Goal: Task Accomplishment & Management: Complete application form

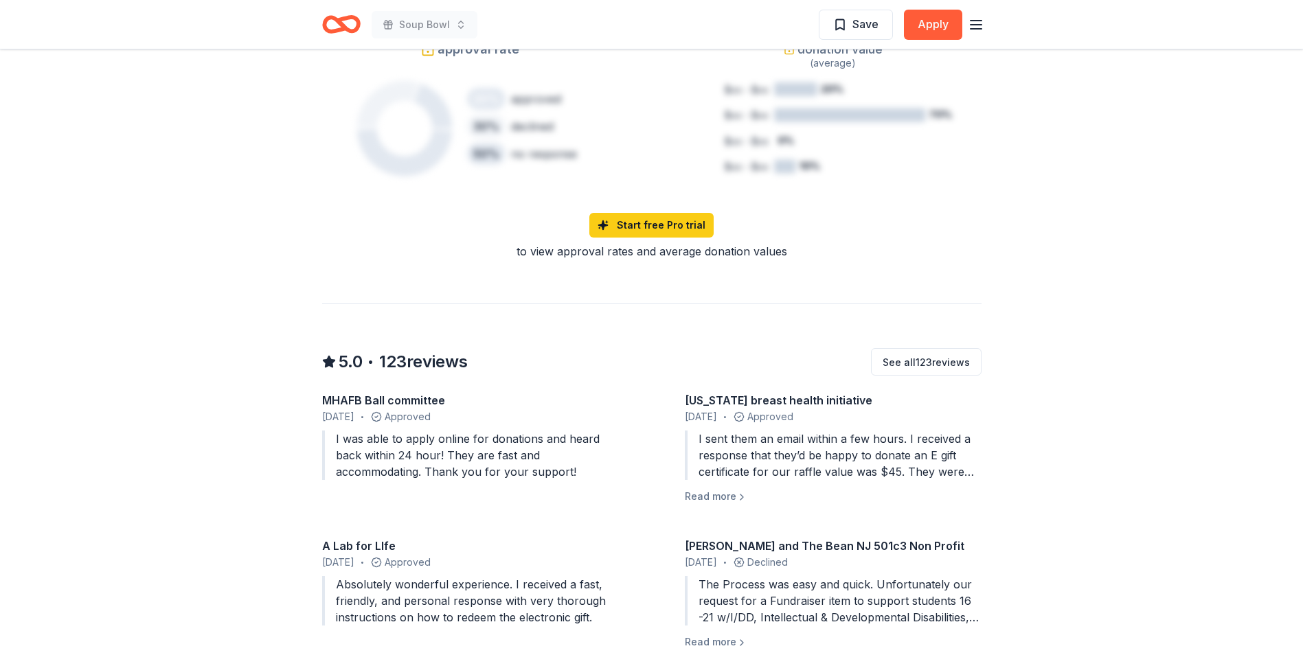
scroll to position [1030, 0]
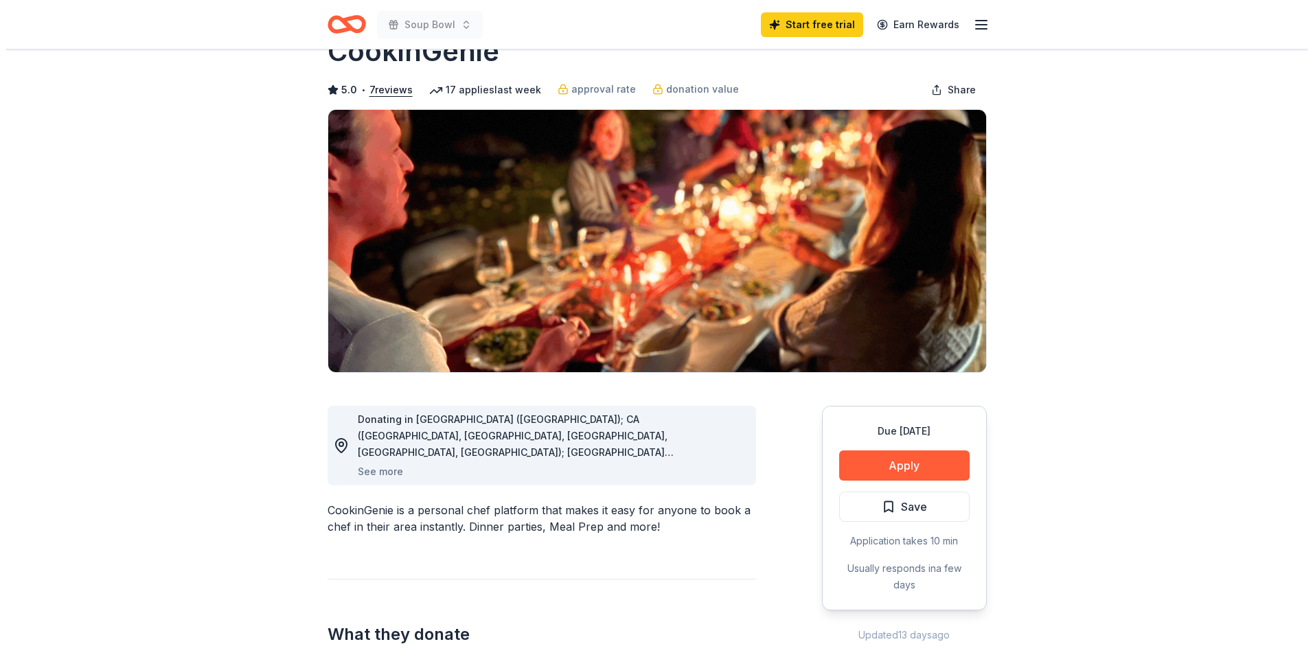
scroll to position [69, 0]
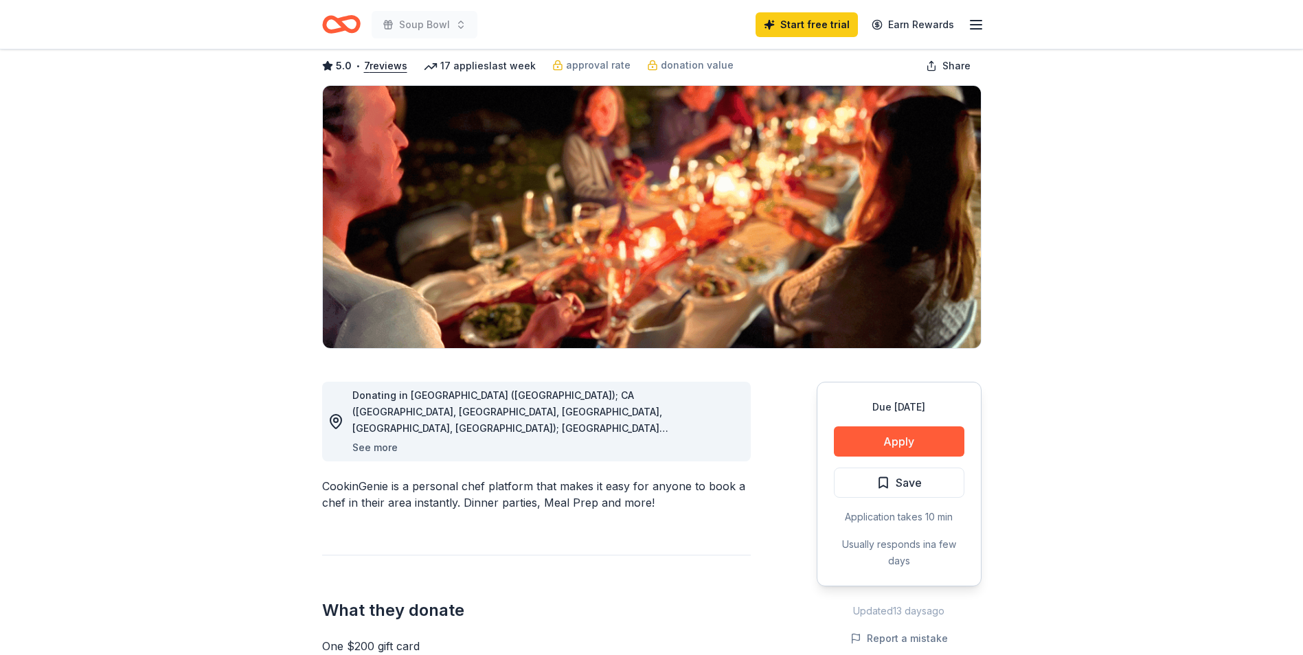
click at [379, 446] on button "See more" at bounding box center [374, 447] width 45 height 16
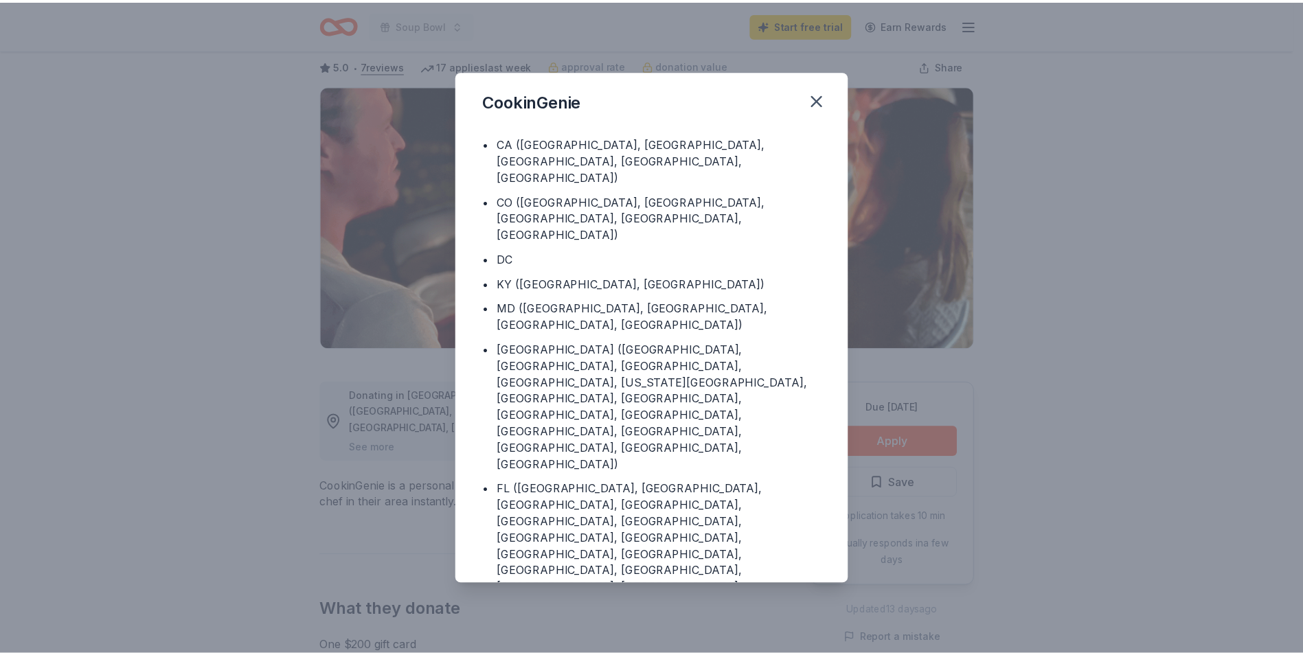
scroll to position [52, 0]
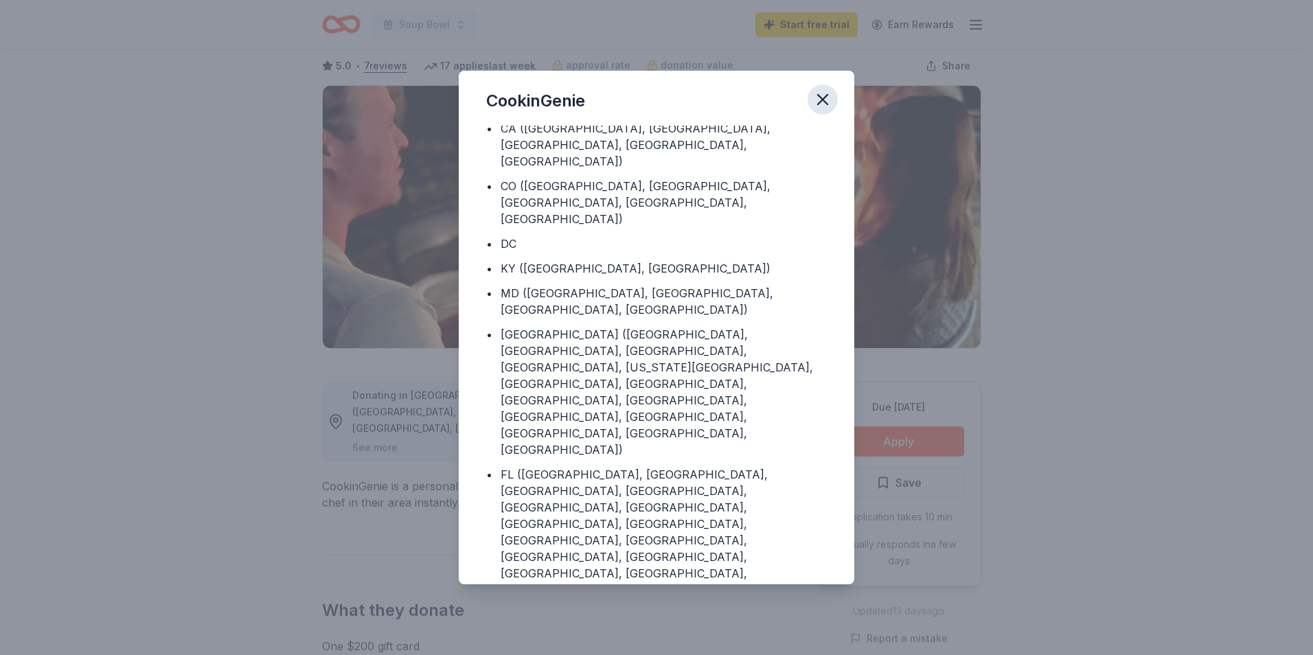
click at [824, 99] on icon "button" at bounding box center [823, 100] width 10 height 10
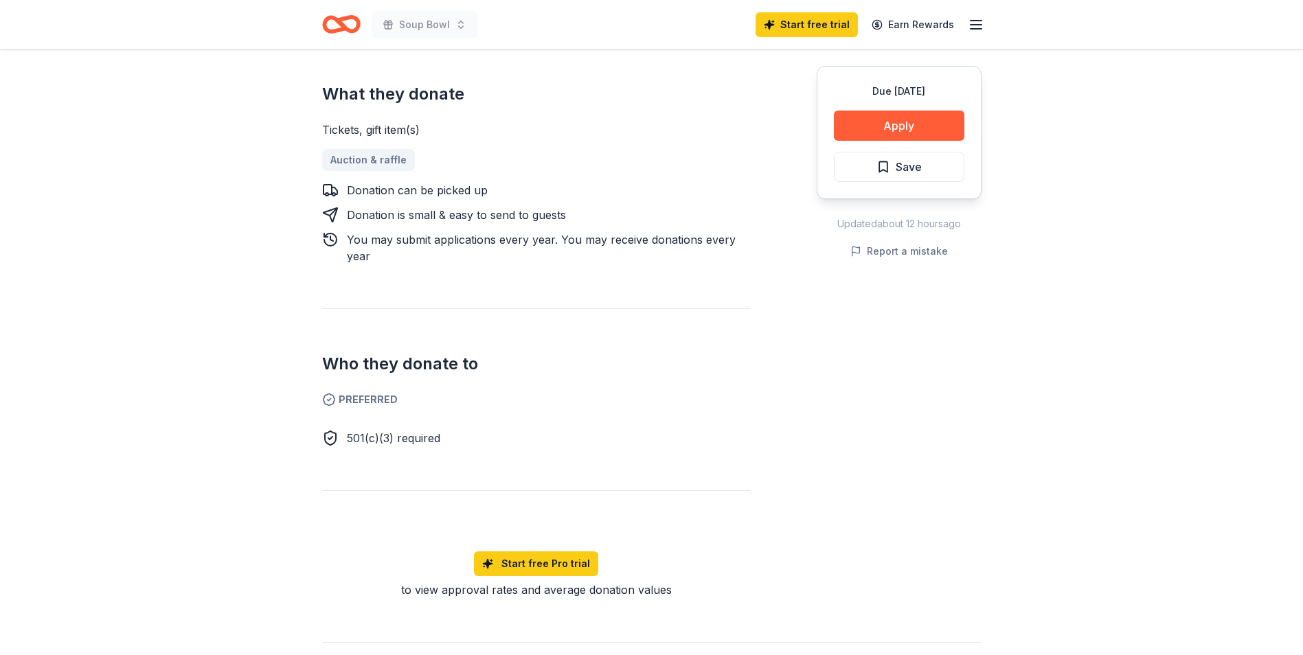
scroll to position [275, 0]
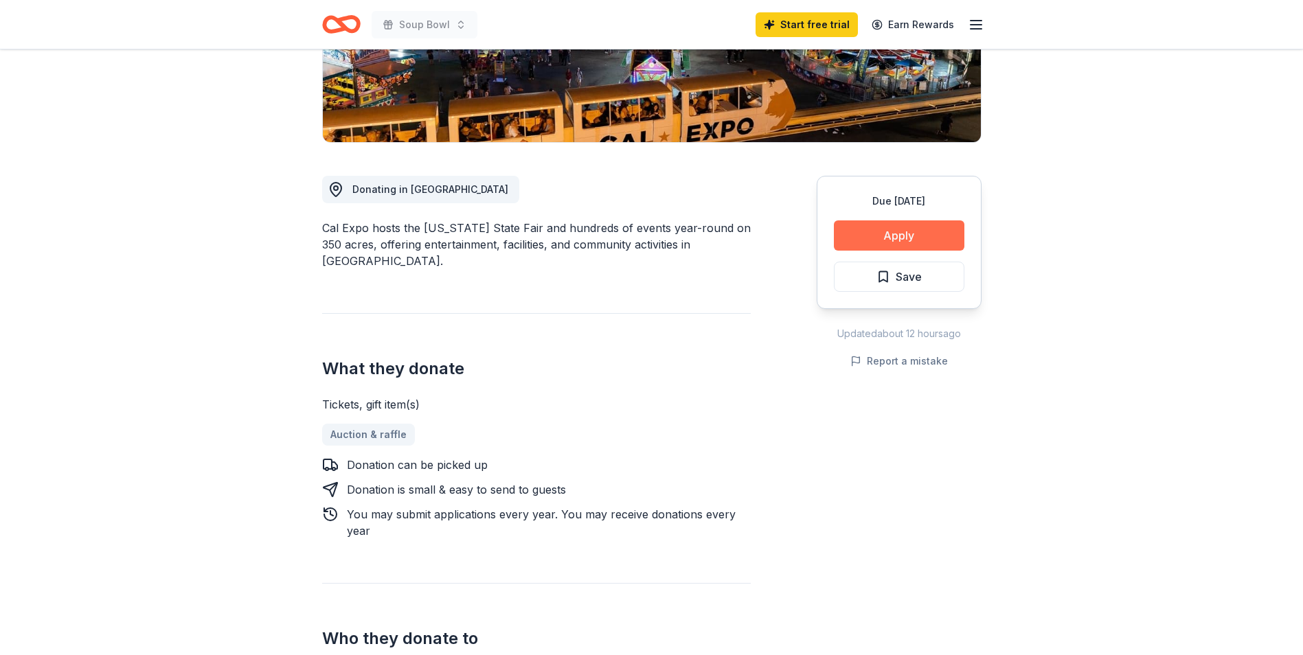
click at [917, 236] on button "Apply" at bounding box center [899, 235] width 130 height 30
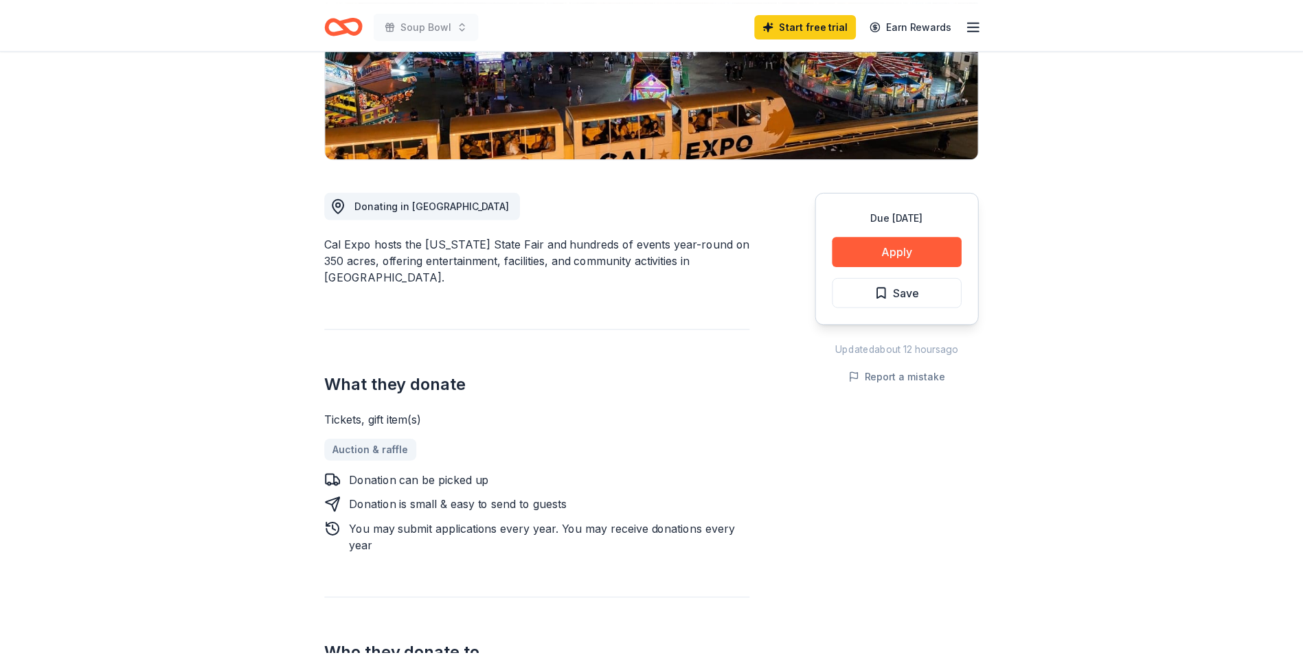
scroll to position [206, 0]
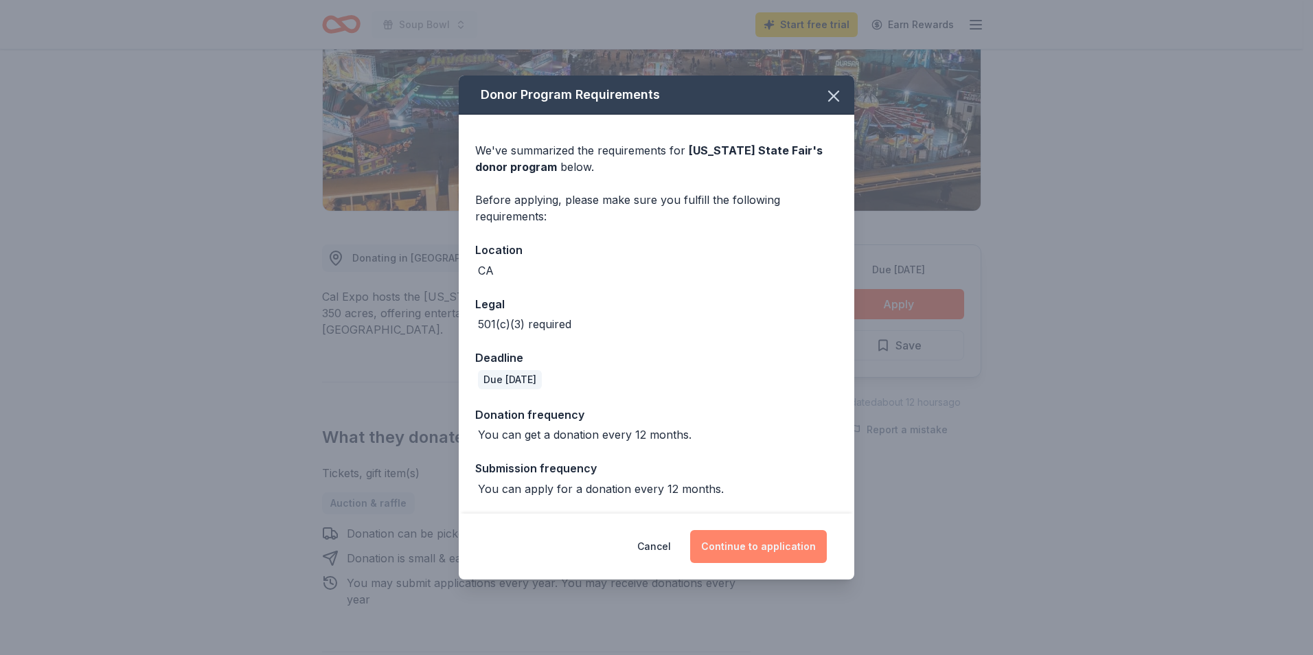
click at [755, 538] on button "Continue to application" at bounding box center [758, 546] width 137 height 33
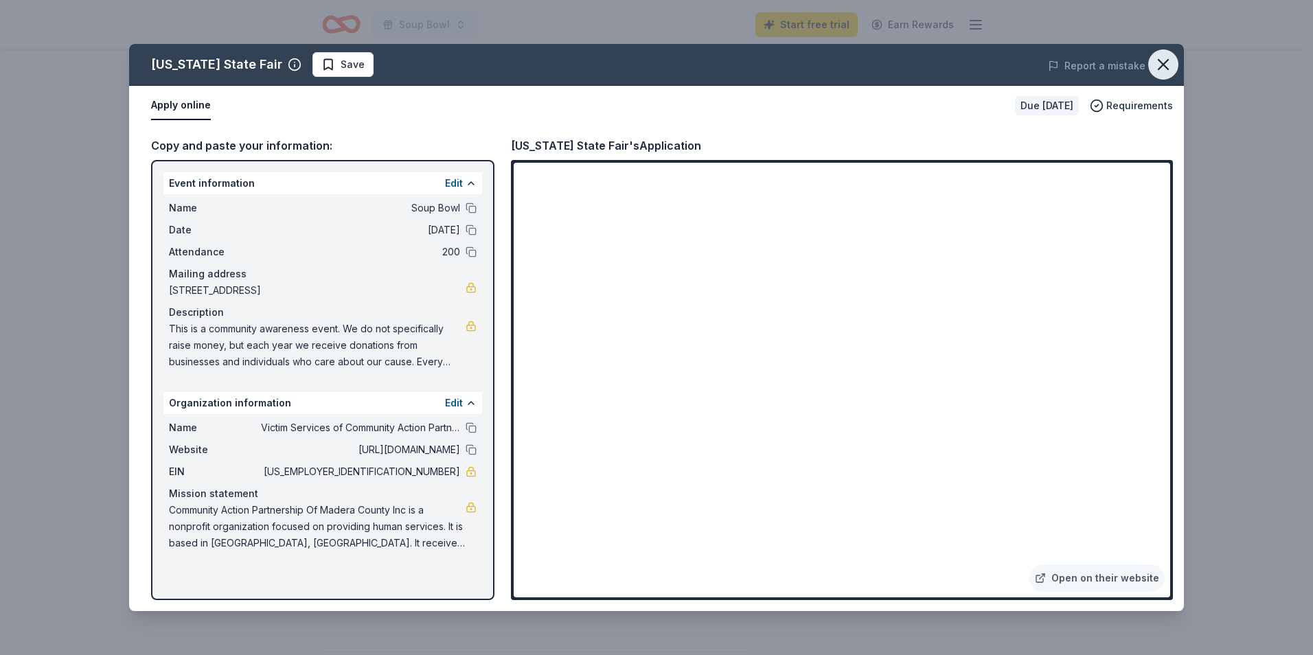
click at [1166, 63] on icon "button" at bounding box center [1163, 64] width 19 height 19
